Goal: Entertainment & Leisure: Consume media (video, audio)

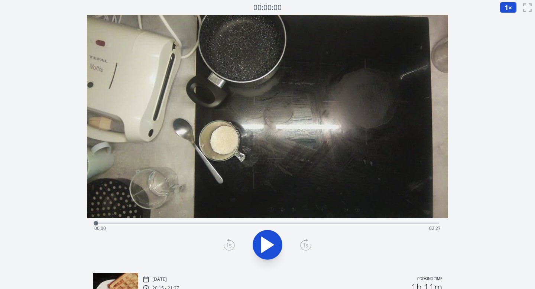
click at [304, 245] on icon at bounding box center [305, 245] width 11 height 12
click at [266, 243] on icon at bounding box center [267, 245] width 12 height 16
click at [305, 245] on icon at bounding box center [305, 245] width 11 height 12
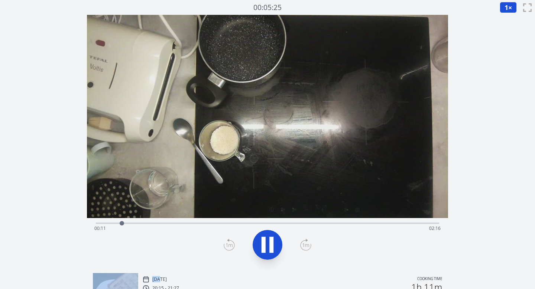
click at [305, 245] on icon at bounding box center [305, 245] width 11 height 12
click at [267, 243] on icon at bounding box center [267, 244] width 21 height 21
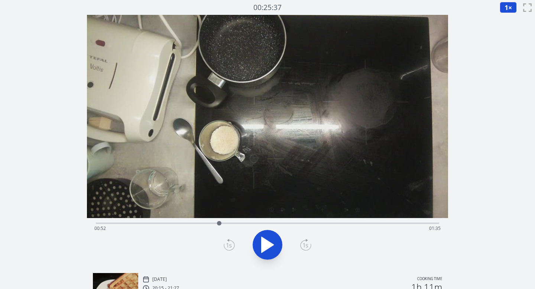
click at [228, 247] on icon at bounding box center [229, 245] width 11 height 12
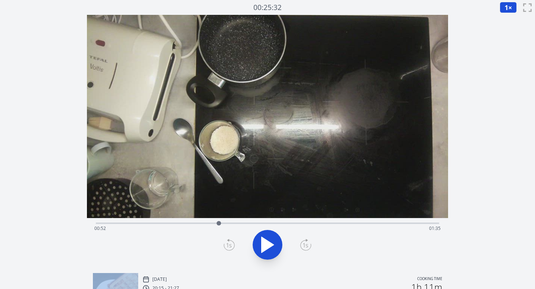
click at [228, 247] on icon at bounding box center [229, 245] width 11 height 12
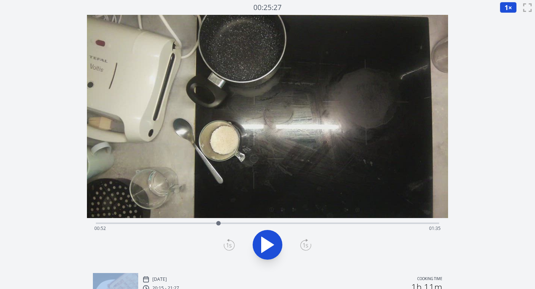
click at [228, 247] on icon at bounding box center [229, 245] width 11 height 12
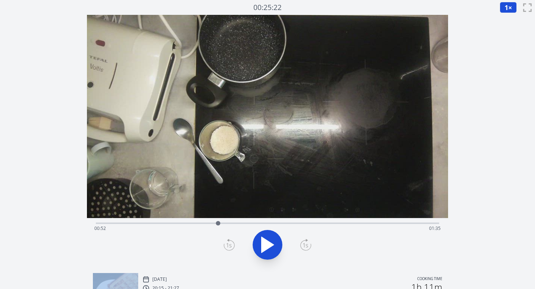
click at [228, 247] on icon at bounding box center [229, 245] width 11 height 12
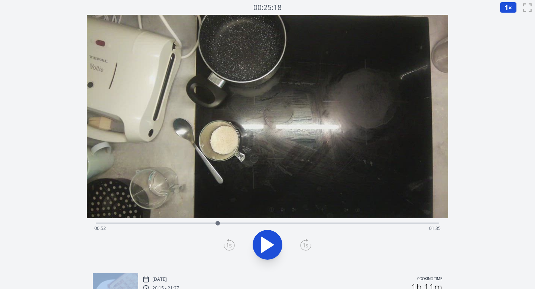
click at [228, 247] on icon at bounding box center [229, 245] width 11 height 12
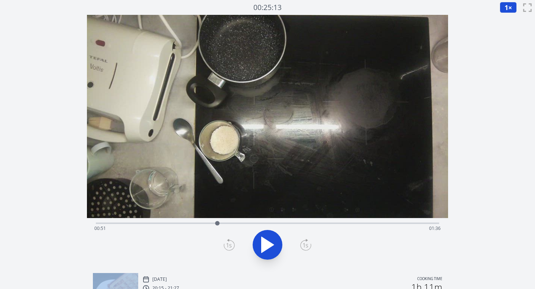
click at [228, 247] on icon at bounding box center [229, 245] width 11 height 12
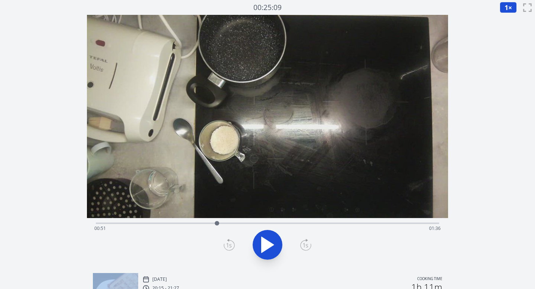
click at [228, 247] on icon at bounding box center [229, 245] width 11 height 12
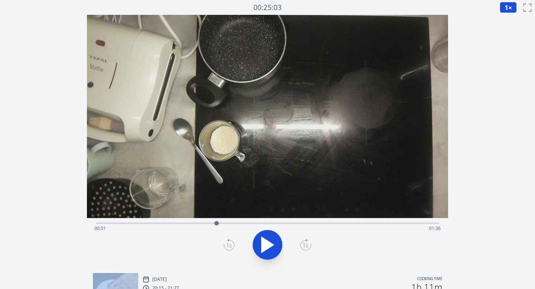
click at [228, 247] on icon at bounding box center [229, 245] width 11 height 12
click at [265, 245] on icon at bounding box center [267, 245] width 12 height 16
click at [230, 246] on icon at bounding box center [229, 245] width 11 height 12
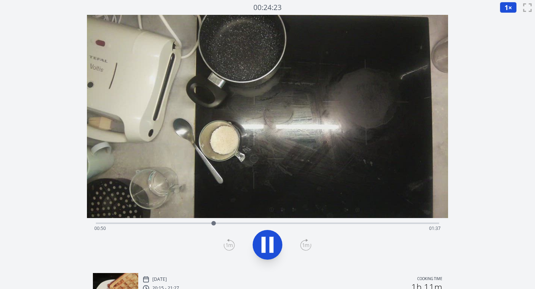
click at [273, 245] on icon at bounding box center [271, 245] width 4 height 16
click at [504, 8] on span "1" at bounding box center [506, 7] width 4 height 9
click at [509, 17] on li "0.25×" at bounding box center [510, 18] width 21 height 12
click at [211, 223] on div at bounding box center [211, 223] width 4 height 4
click at [307, 245] on icon at bounding box center [305, 245] width 7 height 4
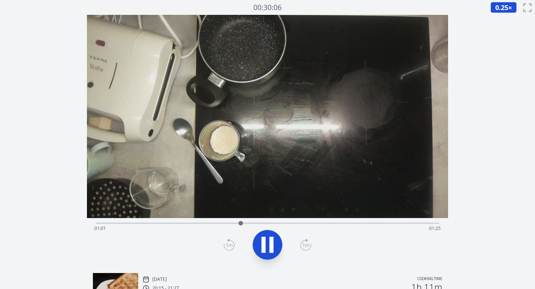
click at [306, 244] on icon at bounding box center [305, 245] width 11 height 12
click at [272, 241] on icon at bounding box center [271, 245] width 4 height 16
click at [226, 241] on icon at bounding box center [229, 245] width 11 height 12
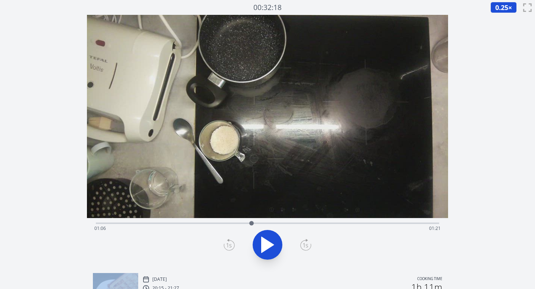
click at [226, 241] on icon at bounding box center [229, 245] width 11 height 12
click at [226, 242] on icon at bounding box center [229, 245] width 11 height 12
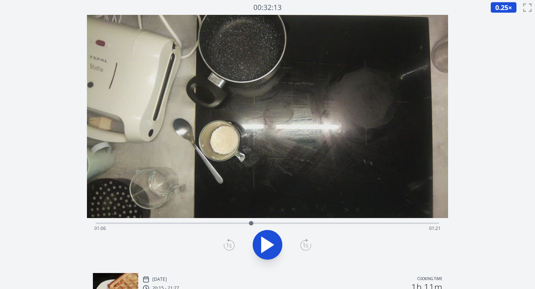
click at [226, 242] on icon at bounding box center [229, 245] width 11 height 12
click at [266, 241] on icon at bounding box center [267, 245] width 12 height 16
click at [266, 241] on icon at bounding box center [267, 244] width 21 height 21
click at [266, 241] on icon at bounding box center [267, 245] width 12 height 16
click at [267, 241] on icon at bounding box center [267, 244] width 21 height 21
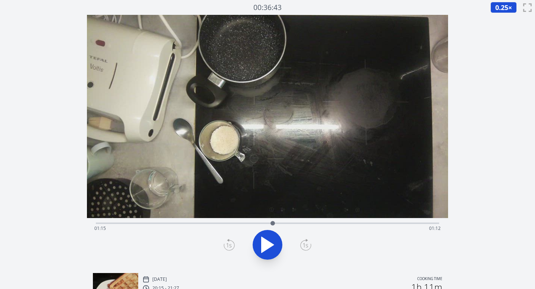
click at [306, 242] on icon at bounding box center [305, 245] width 11 height 12
click at [261, 241] on icon at bounding box center [267, 245] width 12 height 16
click at [265, 240] on icon at bounding box center [263, 245] width 4 height 16
click at [227, 243] on icon at bounding box center [229, 245] width 11 height 12
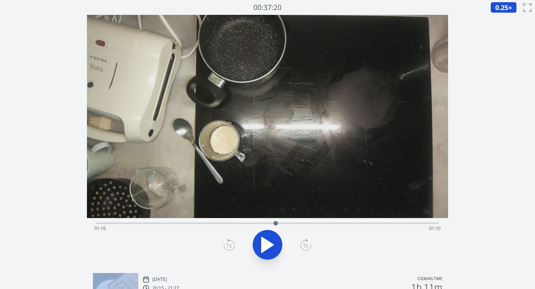
click at [227, 243] on icon at bounding box center [229, 245] width 11 height 12
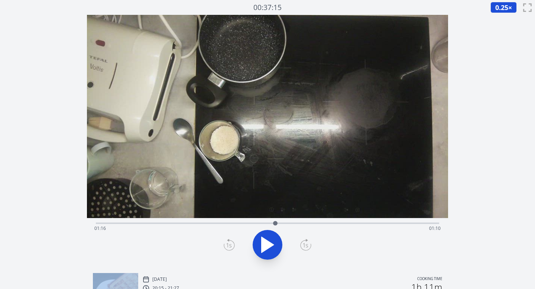
click at [227, 243] on icon at bounding box center [229, 245] width 11 height 12
click at [283, 243] on div at bounding box center [267, 245] width 352 height 36
click at [266, 243] on icon at bounding box center [267, 245] width 12 height 16
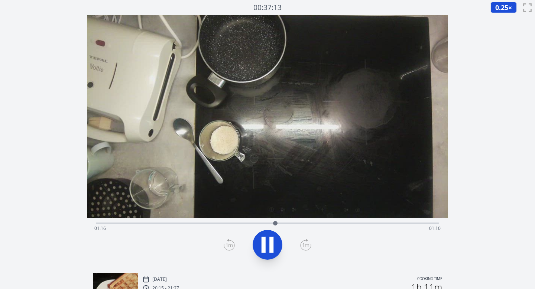
click at [231, 243] on icon at bounding box center [229, 245] width 11 height 12
click at [261, 244] on icon at bounding box center [267, 244] width 21 height 21
click at [228, 243] on icon at bounding box center [229, 245] width 5 height 4
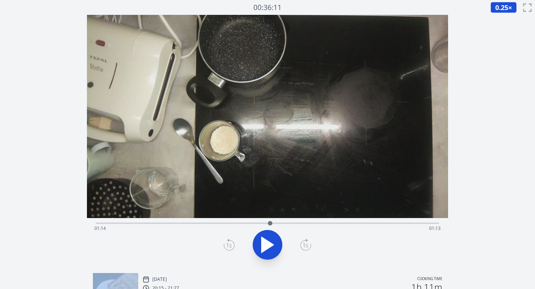
click at [228, 243] on icon at bounding box center [229, 245] width 5 height 4
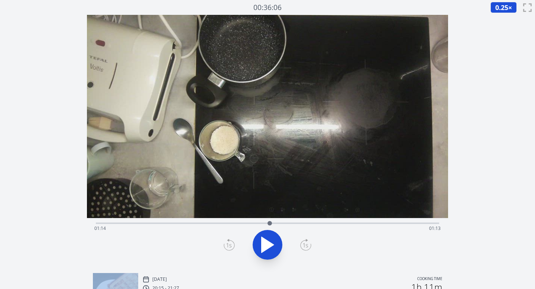
click at [228, 243] on icon at bounding box center [229, 245] width 5 height 4
click at [269, 241] on icon at bounding box center [267, 245] width 12 height 16
click at [269, 241] on icon at bounding box center [271, 245] width 4 height 16
click at [269, 242] on icon at bounding box center [267, 245] width 12 height 16
click at [269, 247] on icon at bounding box center [271, 245] width 4 height 16
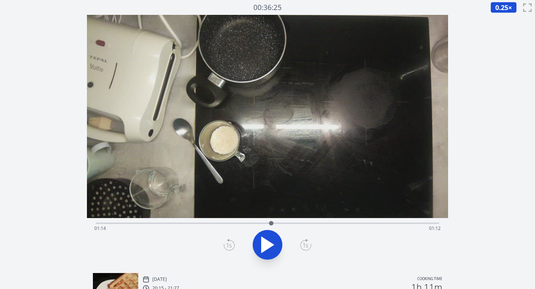
click at [229, 246] on icon at bounding box center [229, 245] width 11 height 12
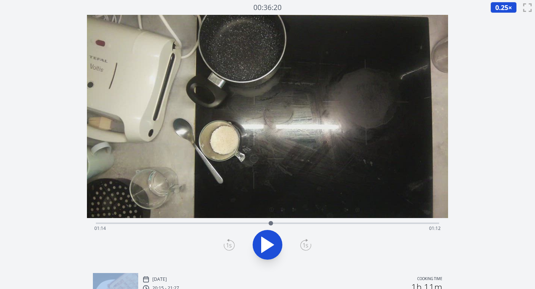
click at [229, 246] on icon at bounding box center [229, 245] width 11 height 12
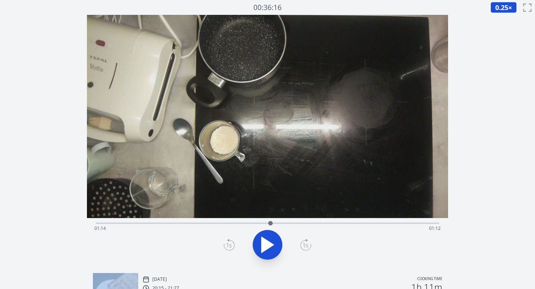
click at [229, 246] on icon at bounding box center [229, 245] width 11 height 12
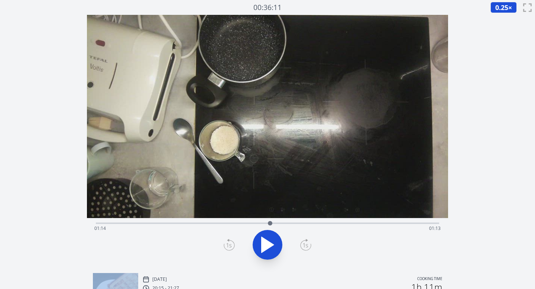
click at [229, 246] on icon at bounding box center [229, 245] width 11 height 12
click at [191, 225] on div "Time elapsed: 01:14 Time remaining: 01:12" at bounding box center [267, 228] width 347 height 12
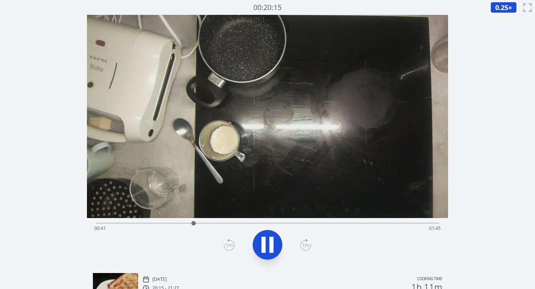
click at [219, 225] on div "Time elapsed: 00:41 Time remaining: 01:45" at bounding box center [267, 228] width 347 height 12
click at [235, 222] on div "Time elapsed: 00:53 Time remaining: 01:34" at bounding box center [268, 222] width 344 height 9
click at [251, 223] on div "Time elapsed: 01:00 Time remaining: 01:27" at bounding box center [267, 228] width 347 height 12
click at [266, 241] on icon at bounding box center [267, 244] width 21 height 21
click at [267, 237] on icon at bounding box center [267, 244] width 21 height 21
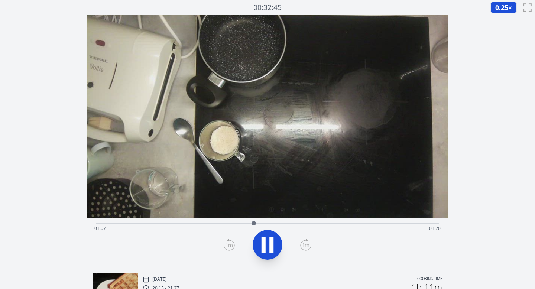
click at [267, 237] on icon at bounding box center [267, 244] width 21 height 21
drag, startPoint x: 254, startPoint y: 223, endPoint x: 318, endPoint y: 221, distance: 64.7
click at [318, 221] on div at bounding box center [318, 223] width 4 height 4
drag, startPoint x: 318, startPoint y: 221, endPoint x: 305, endPoint y: 221, distance: 13.0
click at [305, 221] on div at bounding box center [305, 223] width 11 height 11
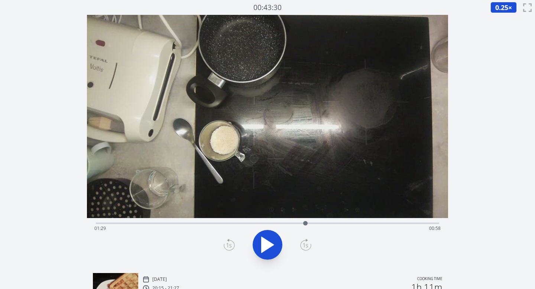
click at [303, 243] on icon at bounding box center [305, 245] width 11 height 12
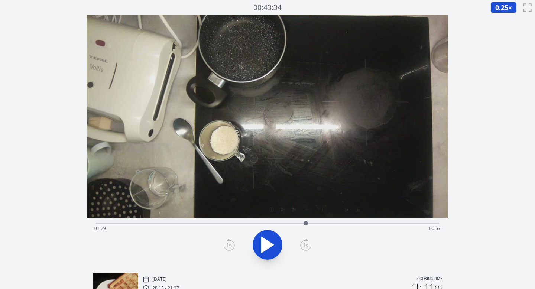
click at [303, 243] on icon at bounding box center [305, 245] width 11 height 12
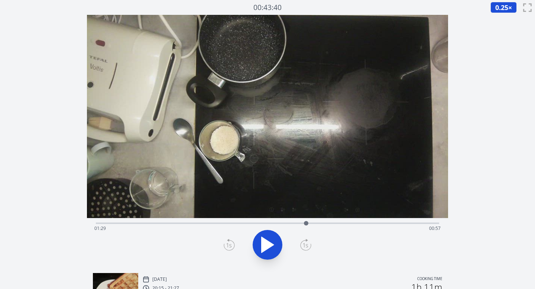
click at [303, 240] on icon at bounding box center [305, 245] width 11 height 12
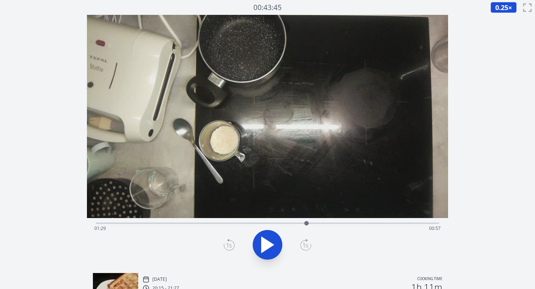
click at [303, 240] on icon at bounding box center [305, 245] width 11 height 12
click at [273, 241] on icon at bounding box center [267, 244] width 21 height 21
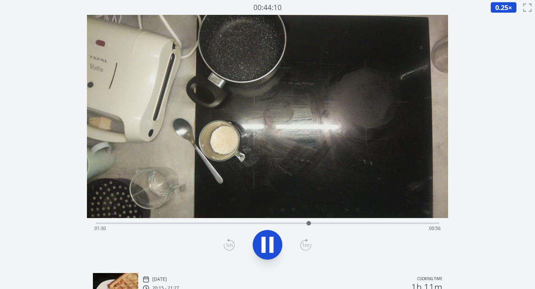
click at [304, 244] on icon at bounding box center [305, 245] width 11 height 12
click at [274, 241] on icon at bounding box center [267, 244] width 21 height 21
click at [307, 245] on icon at bounding box center [305, 245] width 11 height 12
click at [230, 244] on icon at bounding box center [229, 245] width 11 height 12
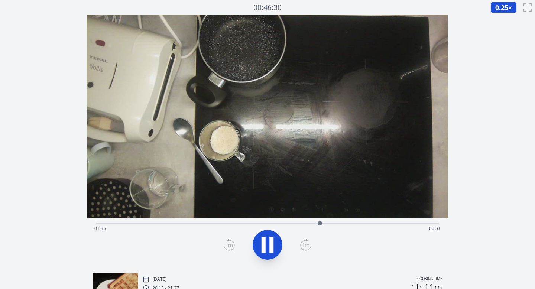
click at [230, 244] on icon at bounding box center [229, 245] width 11 height 12
click at [227, 246] on icon at bounding box center [229, 245] width 11 height 12
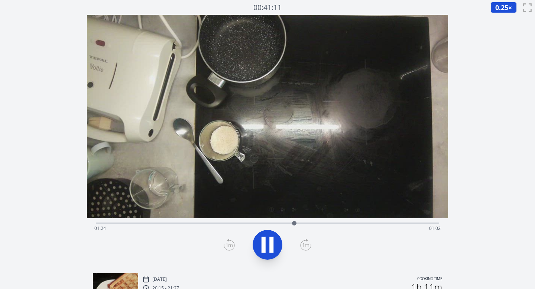
click at [227, 246] on icon at bounding box center [229, 245] width 11 height 12
click at [310, 247] on icon at bounding box center [305, 245] width 11 height 12
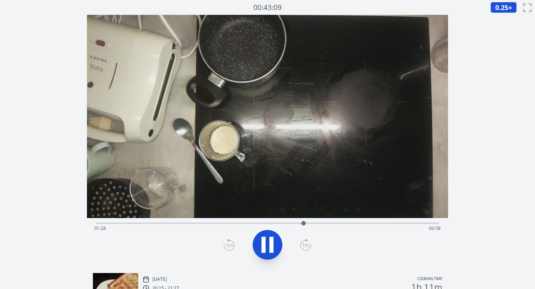
click at [310, 247] on icon at bounding box center [305, 245] width 11 height 12
click at [265, 244] on icon at bounding box center [267, 244] width 21 height 21
click at [228, 246] on icon at bounding box center [229, 245] width 11 height 12
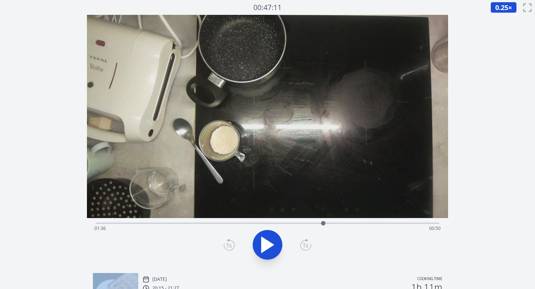
click at [228, 246] on icon at bounding box center [229, 245] width 11 height 12
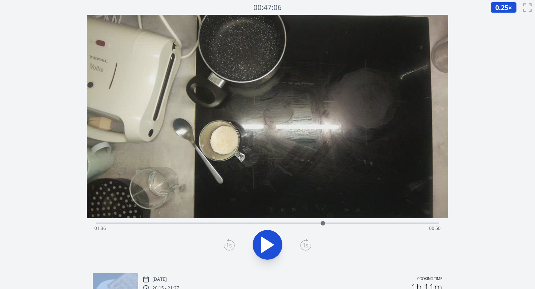
click at [228, 246] on icon at bounding box center [229, 245] width 11 height 12
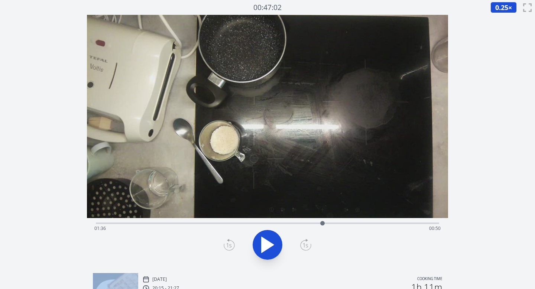
click at [228, 246] on icon at bounding box center [229, 245] width 11 height 12
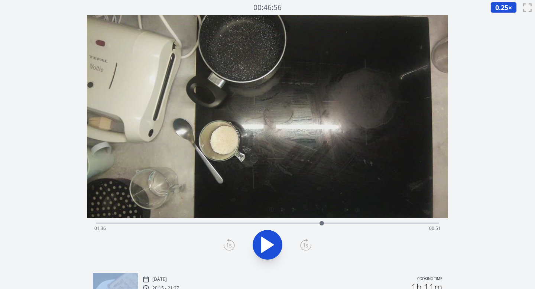
drag, startPoint x: 261, startPoint y: 242, endPoint x: 257, endPoint y: 241, distance: 3.9
click at [261, 242] on icon at bounding box center [267, 245] width 12 height 16
click at [227, 245] on icon at bounding box center [229, 245] width 7 height 4
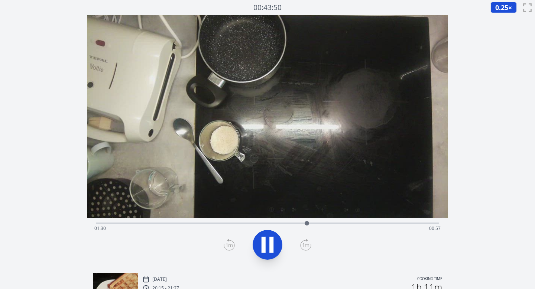
click at [227, 246] on icon at bounding box center [229, 245] width 11 height 12
click at [267, 244] on icon at bounding box center [267, 244] width 21 height 21
click at [305, 242] on icon at bounding box center [305, 245] width 11 height 12
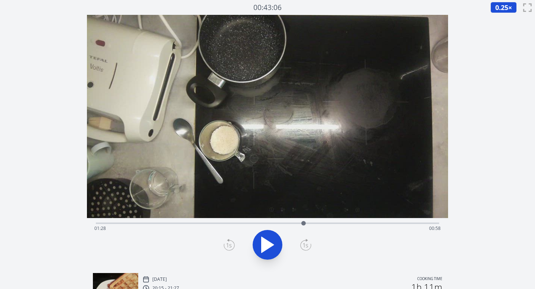
click at [305, 242] on icon at bounding box center [305, 245] width 11 height 12
click at [305, 243] on icon at bounding box center [305, 245] width 11 height 12
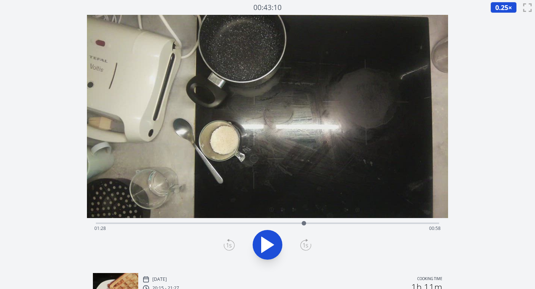
click at [305, 243] on icon at bounding box center [305, 245] width 11 height 12
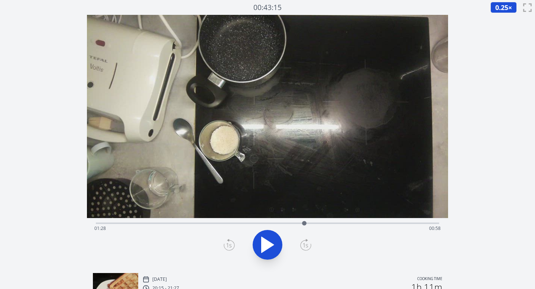
click at [305, 243] on icon at bounding box center [305, 245] width 11 height 12
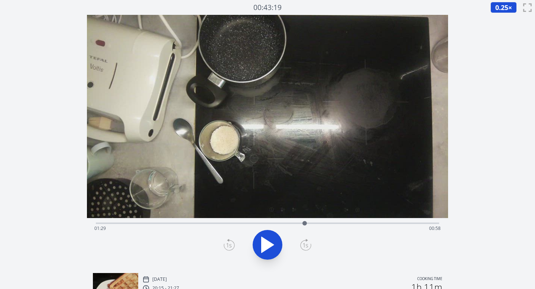
click at [305, 243] on icon at bounding box center [305, 245] width 11 height 12
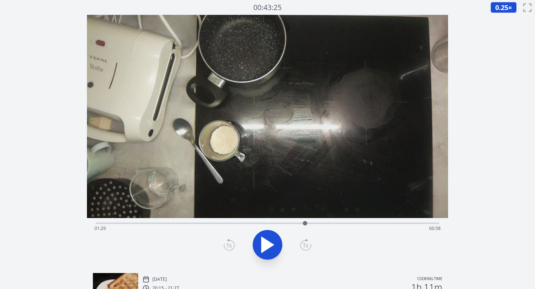
click at [305, 243] on icon at bounding box center [305, 245] width 11 height 12
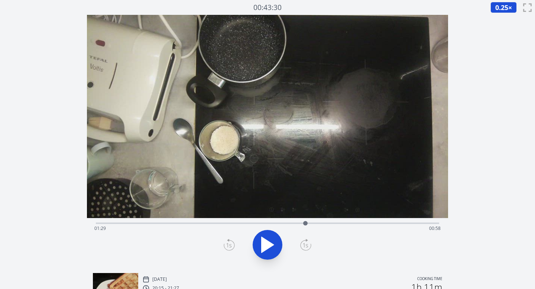
click at [305, 243] on icon at bounding box center [305, 245] width 11 height 12
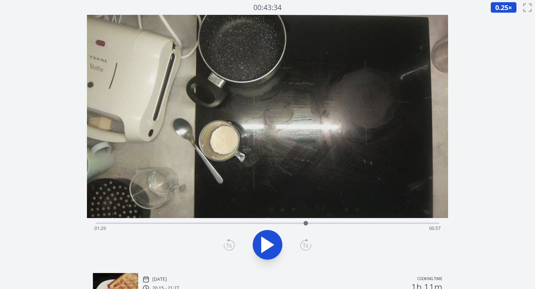
click at [305, 243] on icon at bounding box center [305, 245] width 11 height 12
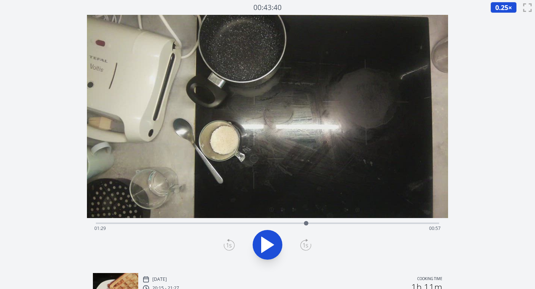
click at [305, 243] on icon at bounding box center [305, 245] width 11 height 12
click at [303, 245] on icon at bounding box center [305, 245] width 11 height 12
click at [270, 244] on icon at bounding box center [267, 245] width 12 height 16
click at [303, 247] on icon at bounding box center [305, 245] width 11 height 12
click at [272, 245] on icon at bounding box center [271, 245] width 4 height 16
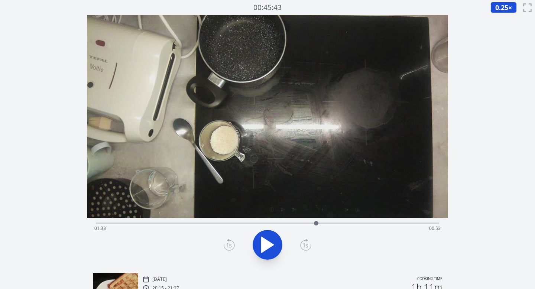
click at [227, 245] on icon at bounding box center [229, 245] width 5 height 4
click at [316, 225] on div at bounding box center [315, 223] width 4 height 4
click at [209, 222] on div "Time elapsed: 01:33 Time remaining: 00:53" at bounding box center [268, 222] width 344 height 9
click at [221, 223] on div "Time elapsed: 00:48 Time remaining: 01:38" at bounding box center [267, 228] width 347 height 12
click at [231, 223] on div "Time elapsed: 00:53 Time remaining: 01:34" at bounding box center [267, 228] width 347 height 12
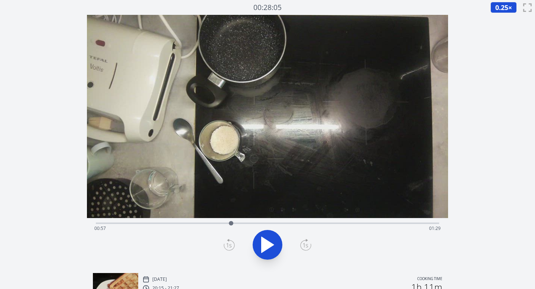
click at [224, 223] on div "Time elapsed: 00:57 Time remaining: 01:29" at bounding box center [267, 228] width 347 height 12
click at [274, 238] on icon at bounding box center [267, 244] width 21 height 21
click at [273, 224] on div "Time elapsed: 00:55 Time remaining: 01:32" at bounding box center [267, 228] width 347 height 12
click at [263, 224] on div "Time elapsed: 01:15 Time remaining: 01:11" at bounding box center [267, 228] width 347 height 12
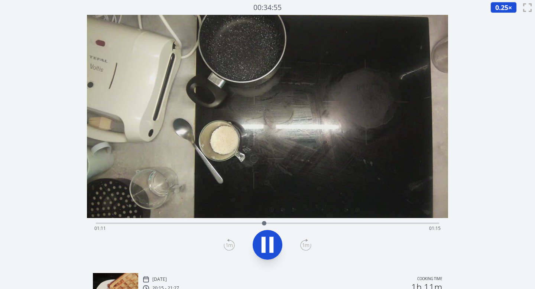
click at [252, 222] on div "Time elapsed: 01:11 Time remaining: 01:15" at bounding box center [268, 222] width 344 height 9
click at [247, 222] on div at bounding box center [252, 223] width 11 height 11
click at [240, 222] on div "Time elapsed: 01:04 Time remaining: 01:22" at bounding box center [267, 228] width 347 height 12
click at [266, 236] on icon at bounding box center [267, 244] width 21 height 21
click at [322, 224] on div "Time elapsed: 01:02 Time remaining: 01:25" at bounding box center [267, 228] width 347 height 12
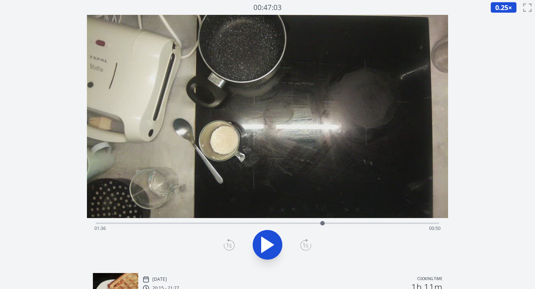
click at [312, 222] on div "Time elapsed: 01:36 Time remaining: 00:50" at bounding box center [267, 228] width 347 height 12
click at [307, 223] on div at bounding box center [312, 223] width 11 height 11
click at [302, 222] on div at bounding box center [306, 223] width 11 height 11
click at [302, 222] on div at bounding box center [302, 223] width 4 height 4
click at [299, 223] on div at bounding box center [302, 223] width 11 height 11
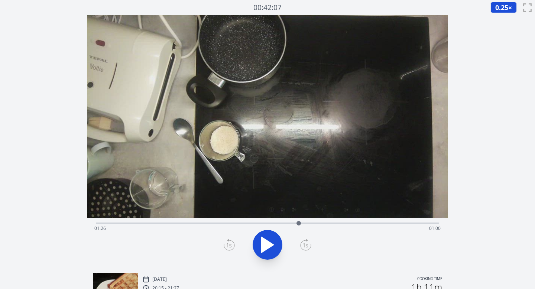
click at [296, 223] on div at bounding box center [298, 223] width 11 height 11
click at [290, 222] on div at bounding box center [295, 223] width 11 height 11
click at [282, 222] on div "Time elapsed: 01:23 Time remaining: 01:04" at bounding box center [268, 222] width 344 height 9
click at [278, 222] on div at bounding box center [281, 223] width 11 height 11
click at [301, 220] on div "Time elapsed: 01:17 Time remaining: 01:09" at bounding box center [268, 222] width 344 height 9
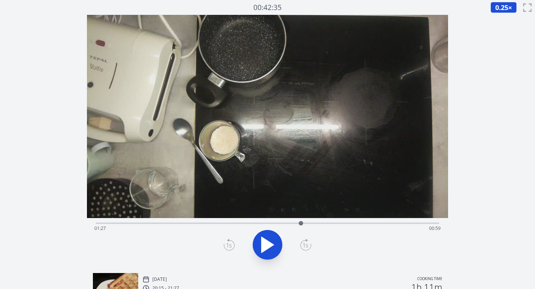
click at [308, 221] on div "Time elapsed: 01:27 Time remaining: 00:59" at bounding box center [268, 222] width 344 height 9
click at [309, 221] on div at bounding box center [308, 223] width 11 height 11
click at [313, 221] on div at bounding box center [308, 223] width 11 height 11
click at [315, 221] on div at bounding box center [312, 223] width 11 height 11
click at [316, 221] on div at bounding box center [314, 223] width 11 height 11
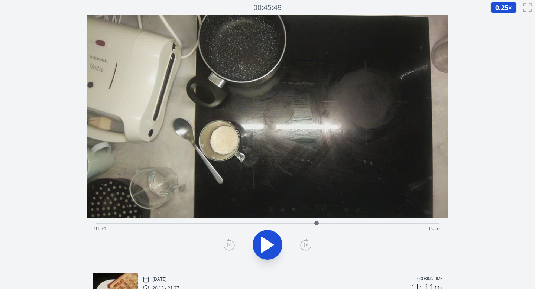
click at [316, 221] on div at bounding box center [316, 223] width 4 height 4
click at [323, 221] on div "Time elapsed: 01:34 Time remaining: 00:53" at bounding box center [268, 222] width 344 height 9
click at [252, 222] on div "Time elapsed: 01:36 Time remaining: 00:50" at bounding box center [268, 222] width 344 height 9
click at [243, 220] on div "Time elapsed: 01:06 Time remaining: 01:20" at bounding box center [268, 222] width 344 height 9
click at [267, 221] on div "Time elapsed: 01:02 Time remaining: 01:24" at bounding box center [268, 222] width 344 height 9
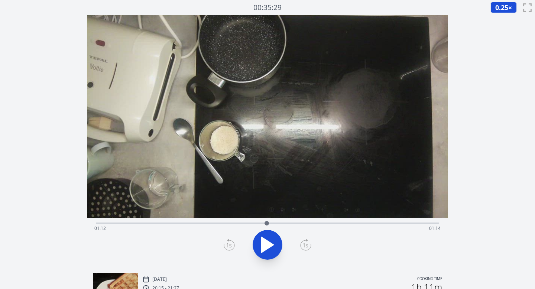
click at [248, 221] on div "Time elapsed: 01:12 Time remaining: 01:14" at bounding box center [268, 222] width 344 height 9
click at [259, 221] on div "Time elapsed: 01:04 Time remaining: 01:22" at bounding box center [268, 222] width 344 height 9
click at [266, 221] on div "Time elapsed: 01:09 Time remaining: 01:17" at bounding box center [268, 222] width 344 height 9
click at [259, 221] on div "Time elapsed: 01:12 Time remaining: 01:14" at bounding box center [268, 222] width 344 height 9
click at [255, 221] on div at bounding box center [254, 223] width 11 height 11
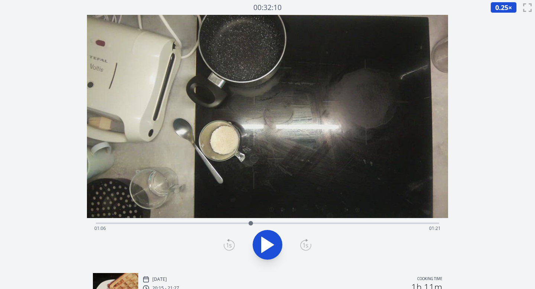
click at [251, 221] on div at bounding box center [250, 223] width 11 height 11
click at [267, 237] on icon at bounding box center [267, 244] width 21 height 21
click at [225, 247] on icon at bounding box center [229, 245] width 11 height 12
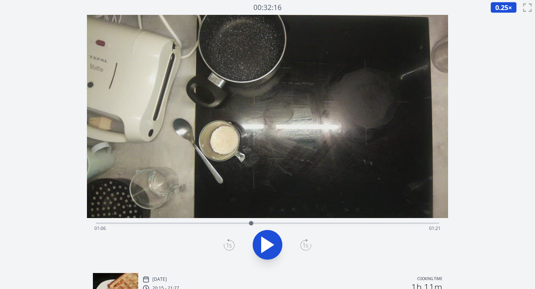
click at [225, 247] on icon at bounding box center [229, 245] width 11 height 12
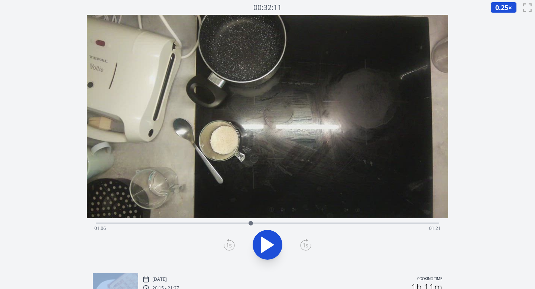
click at [225, 247] on icon at bounding box center [229, 245] width 11 height 12
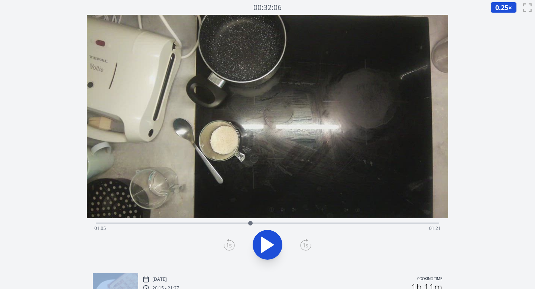
click at [225, 247] on icon at bounding box center [229, 245] width 11 height 12
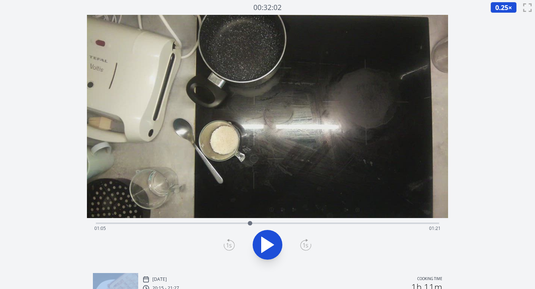
click at [225, 247] on icon at bounding box center [229, 245] width 11 height 12
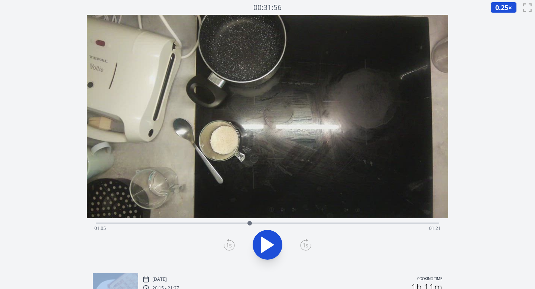
click at [225, 247] on icon at bounding box center [229, 245] width 11 height 12
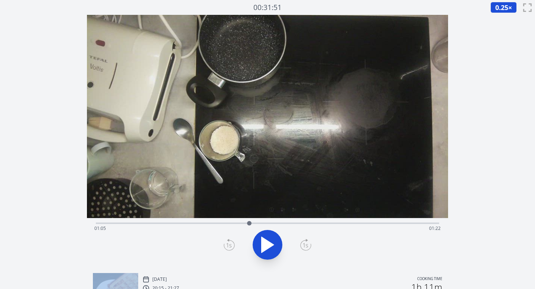
click at [225, 247] on icon at bounding box center [229, 245] width 11 height 12
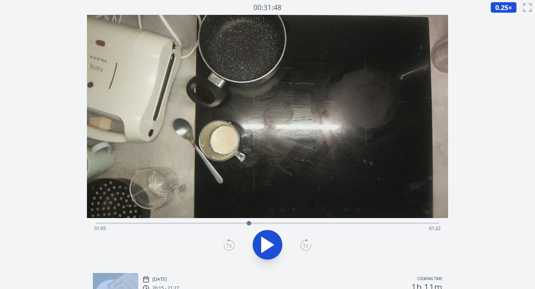
click at [225, 247] on icon at bounding box center [229, 245] width 11 height 12
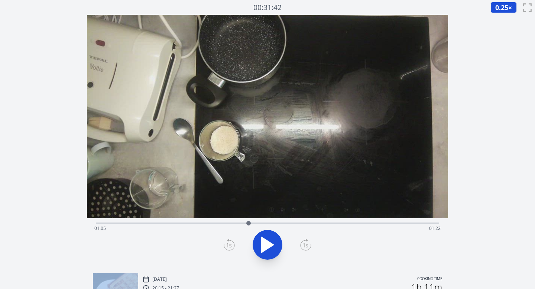
click at [225, 247] on icon at bounding box center [229, 245] width 11 height 12
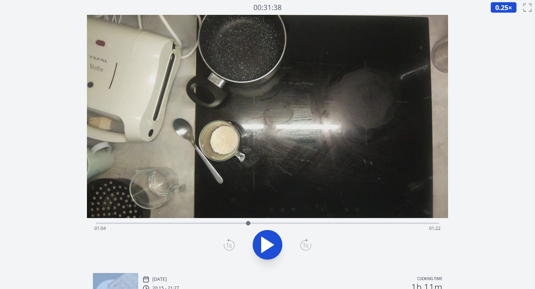
click at [225, 247] on icon at bounding box center [229, 245] width 11 height 12
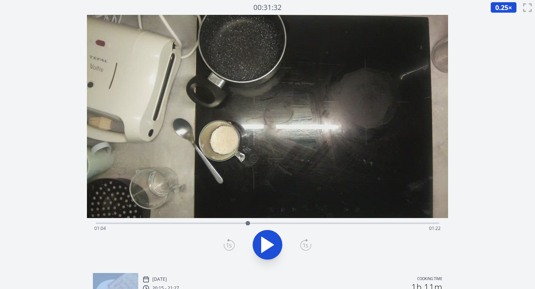
click at [225, 247] on icon at bounding box center [229, 245] width 11 height 12
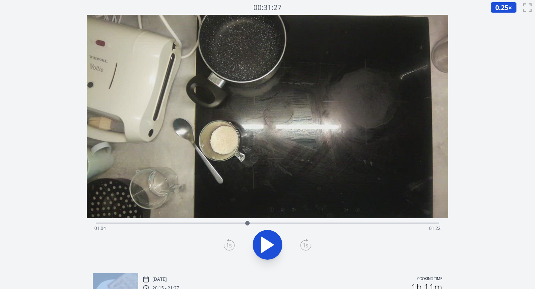
click at [225, 247] on icon at bounding box center [229, 245] width 11 height 12
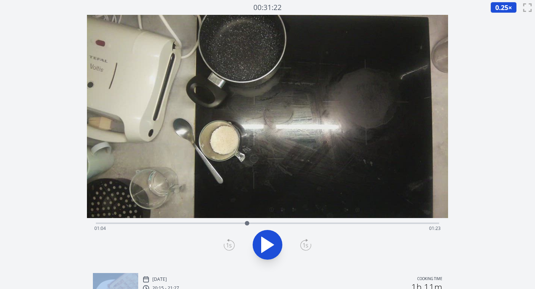
click at [225, 247] on icon at bounding box center [229, 245] width 11 height 12
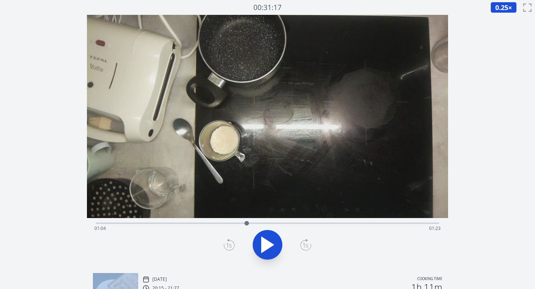
click at [225, 247] on icon at bounding box center [229, 245] width 11 height 12
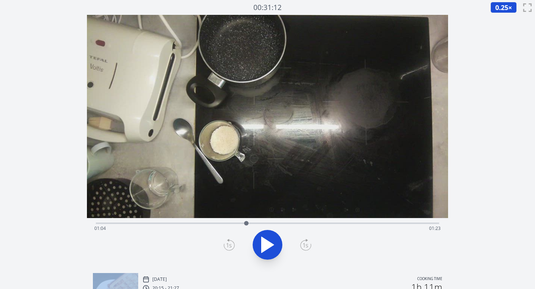
click at [225, 247] on icon at bounding box center [229, 245] width 11 height 12
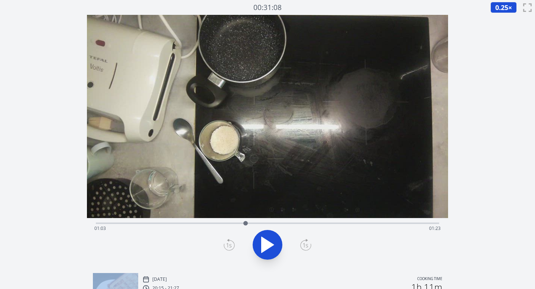
click at [225, 247] on icon at bounding box center [229, 245] width 11 height 12
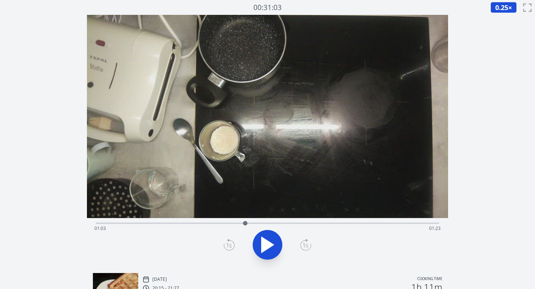
click at [225, 247] on icon at bounding box center [229, 245] width 11 height 12
